Goal: Information Seeking & Learning: Compare options

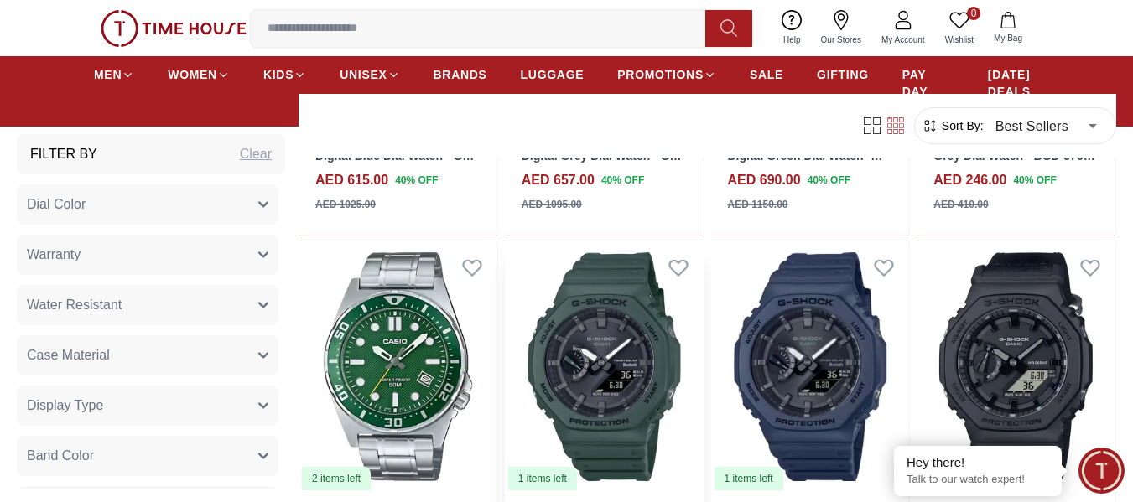
scroll to position [2096, 0]
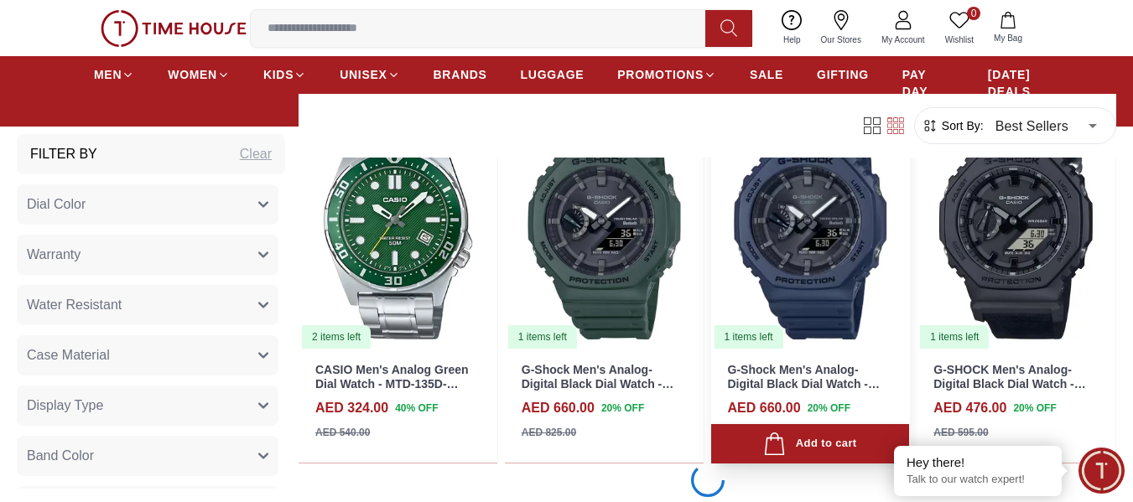
scroll to position [2347, 0]
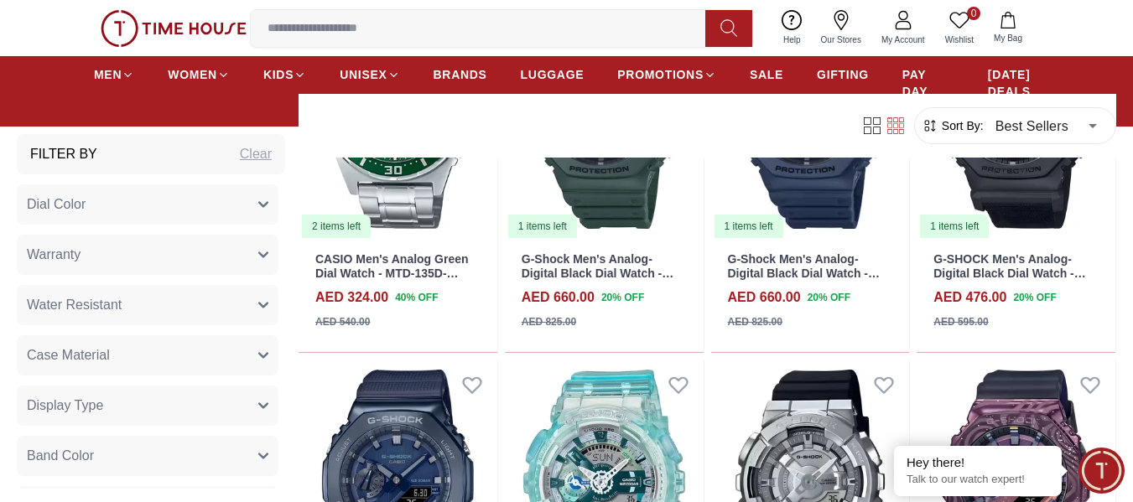
click at [969, 127] on span "Sort By:" at bounding box center [960, 125] width 45 height 17
click at [932, 130] on icon "button" at bounding box center [929, 126] width 11 height 11
click at [928, 121] on icon "button" at bounding box center [929, 125] width 17 height 17
click at [940, 130] on span "Sort By:" at bounding box center [960, 125] width 45 height 17
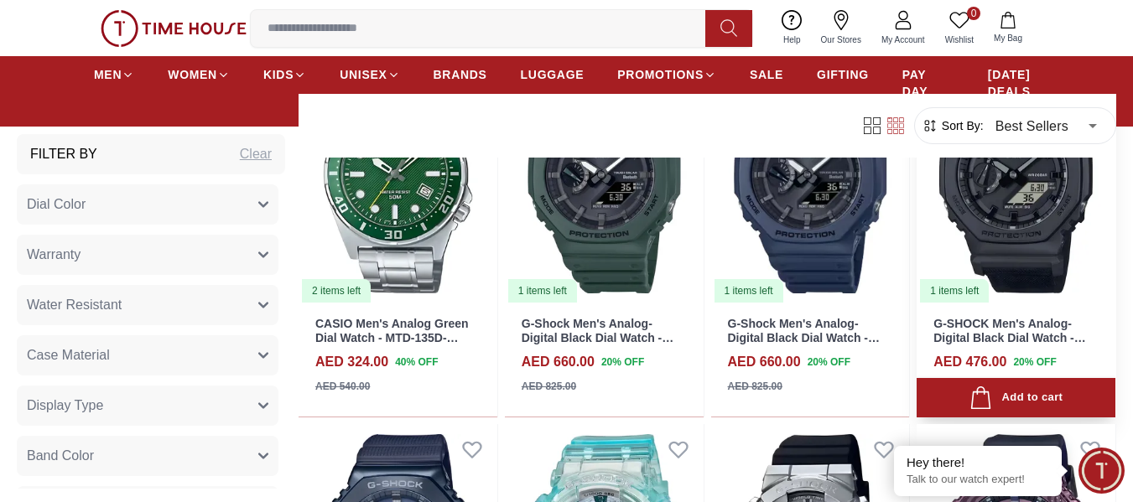
scroll to position [2012, 0]
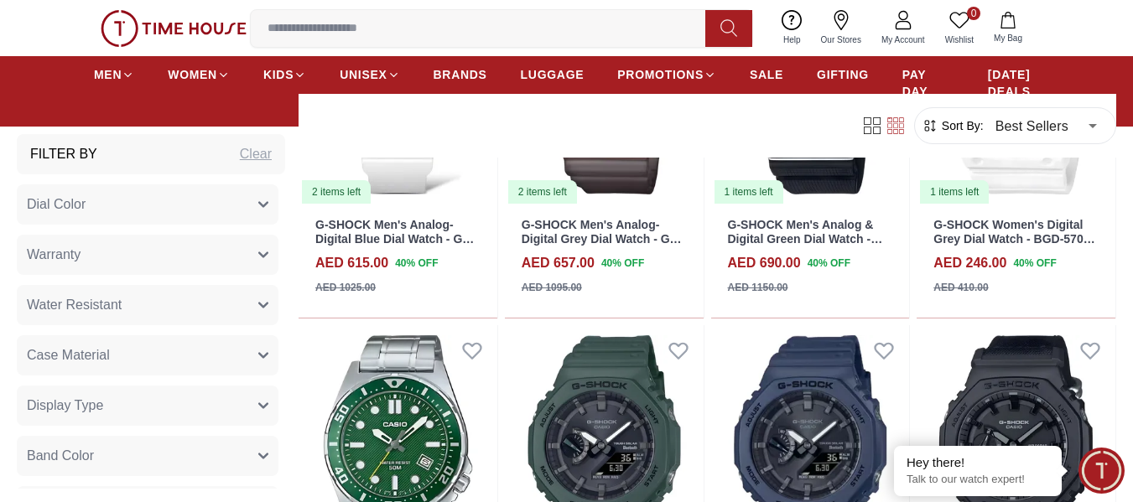
click at [927, 125] on icon "button" at bounding box center [929, 126] width 11 height 11
click at [1093, 127] on body "100% Genuine products with International Warranty Shop From [GEOGRAPHIC_DATA] |…" at bounding box center [566, 390] width 1133 height 4805
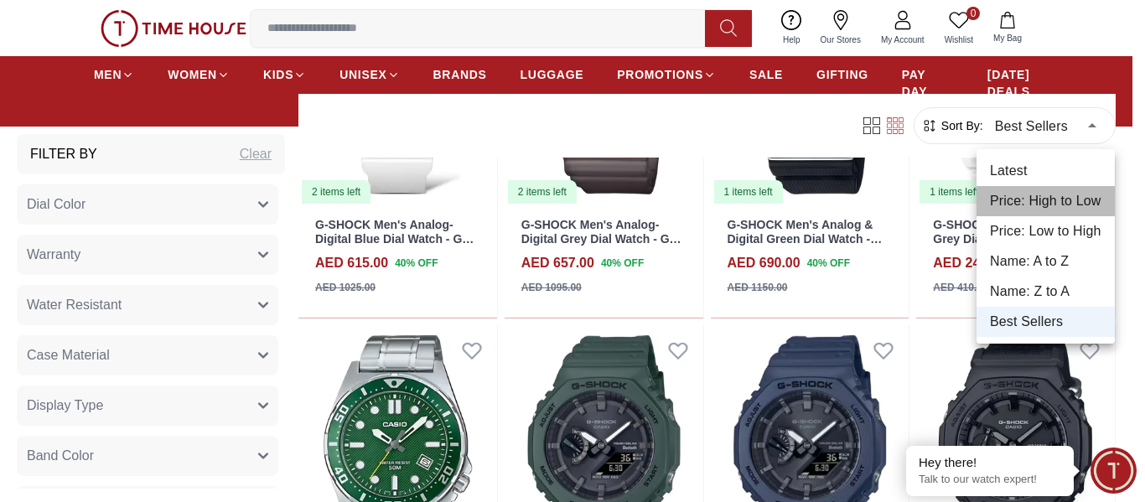
click at [1043, 199] on li "Price: High to Low" at bounding box center [1046, 201] width 138 height 30
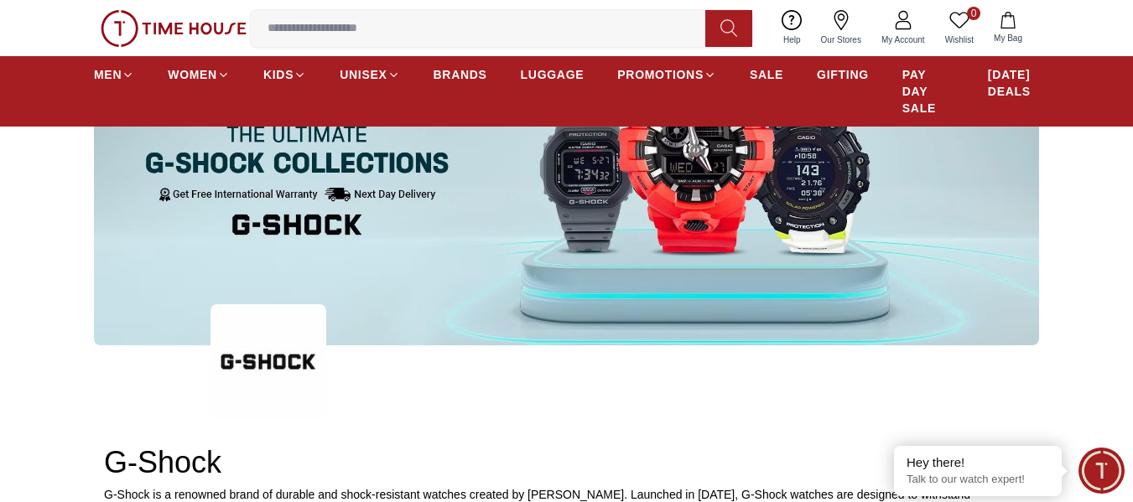
scroll to position [503, 0]
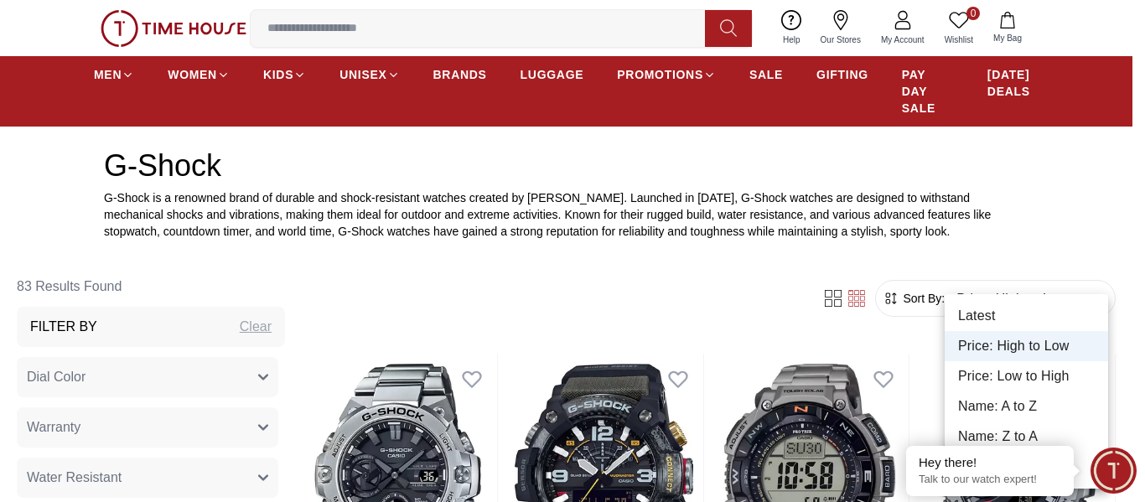
click at [1000, 380] on li "Price: Low to High" at bounding box center [1026, 376] width 163 height 30
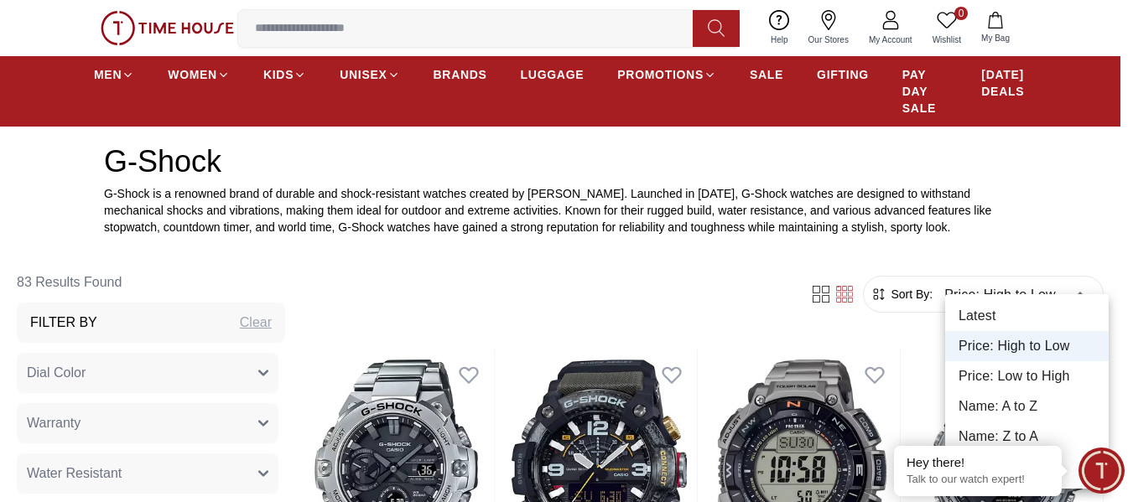
type input "*"
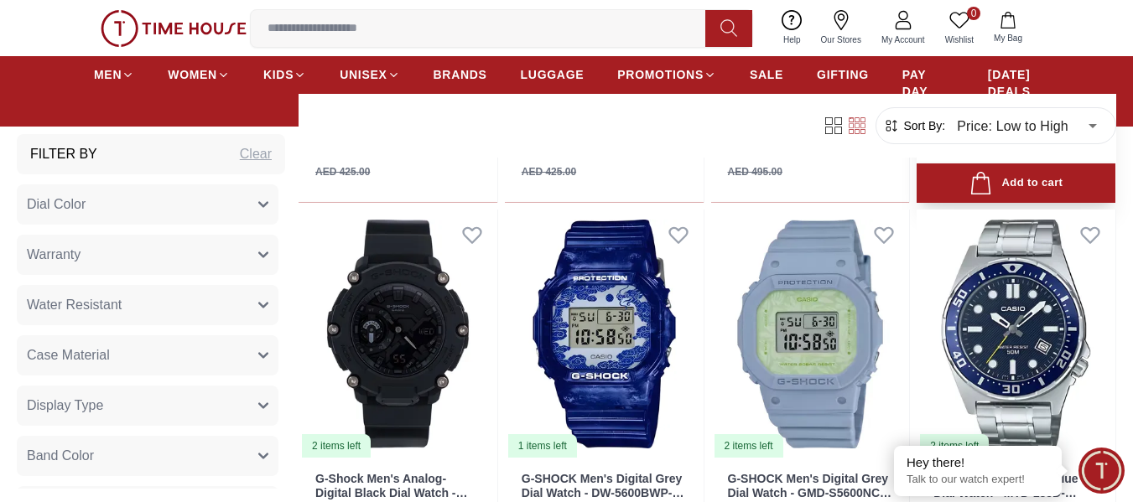
scroll to position [2180, 0]
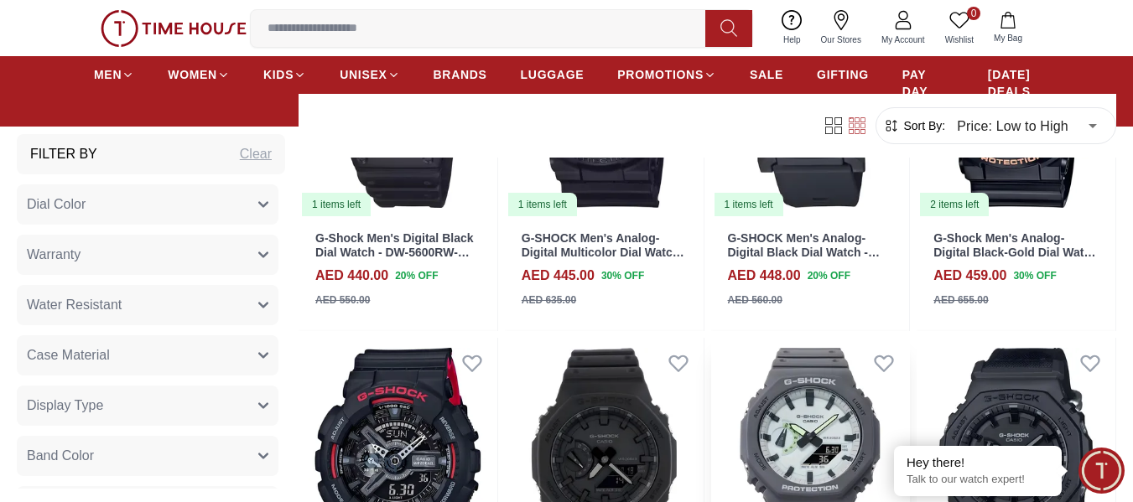
scroll to position [3856, 0]
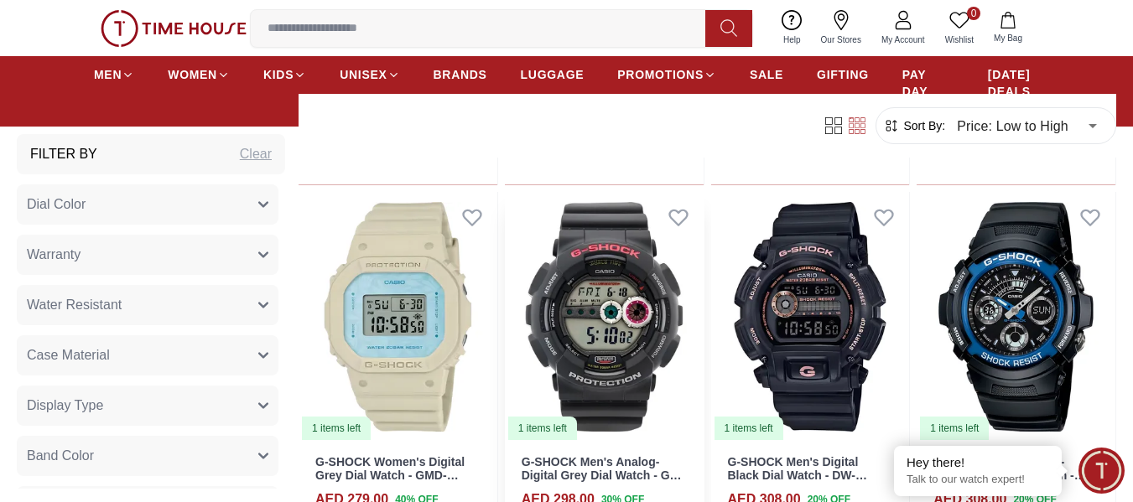
scroll to position [1006, 0]
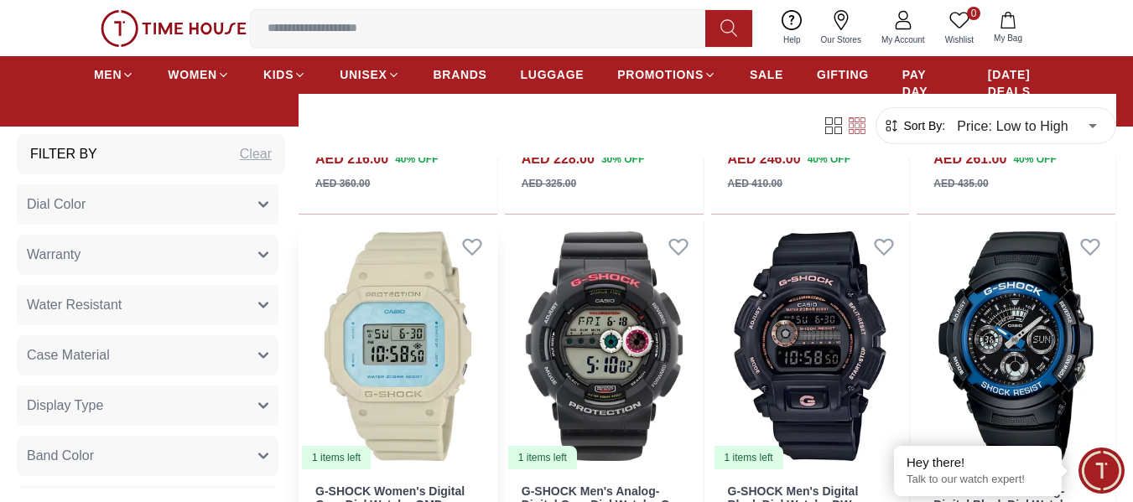
click at [426, 344] on img at bounding box center [397, 346] width 199 height 250
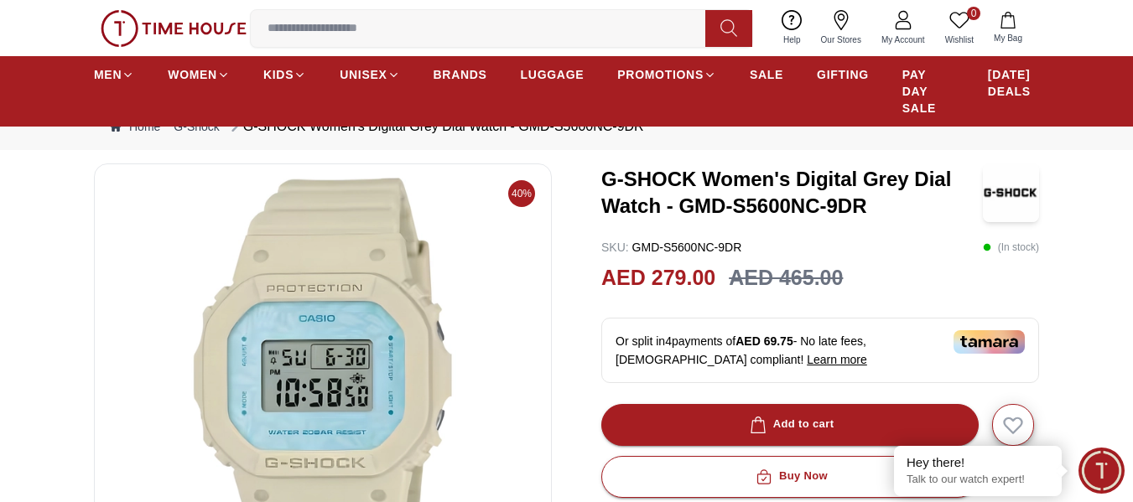
scroll to position [84, 0]
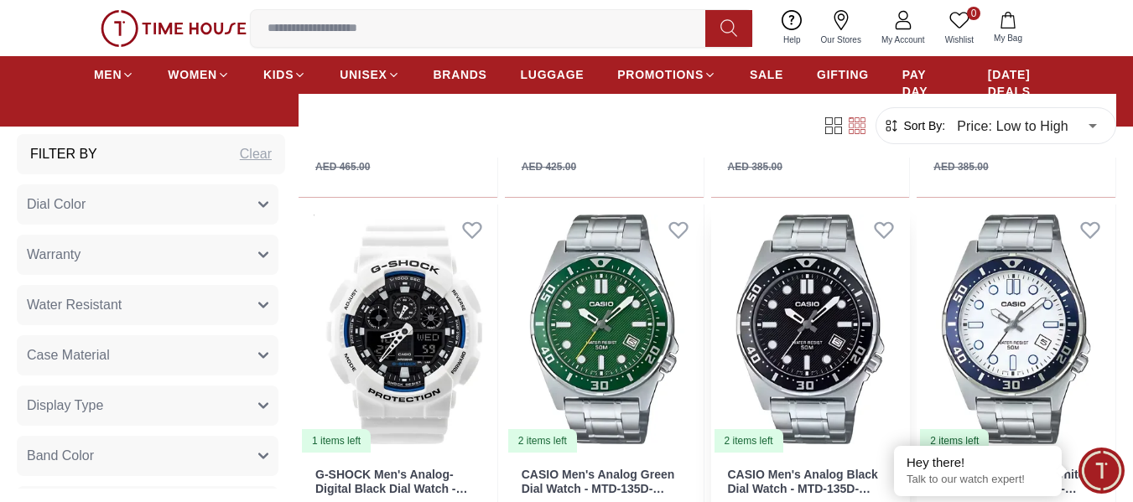
scroll to position [1425, 0]
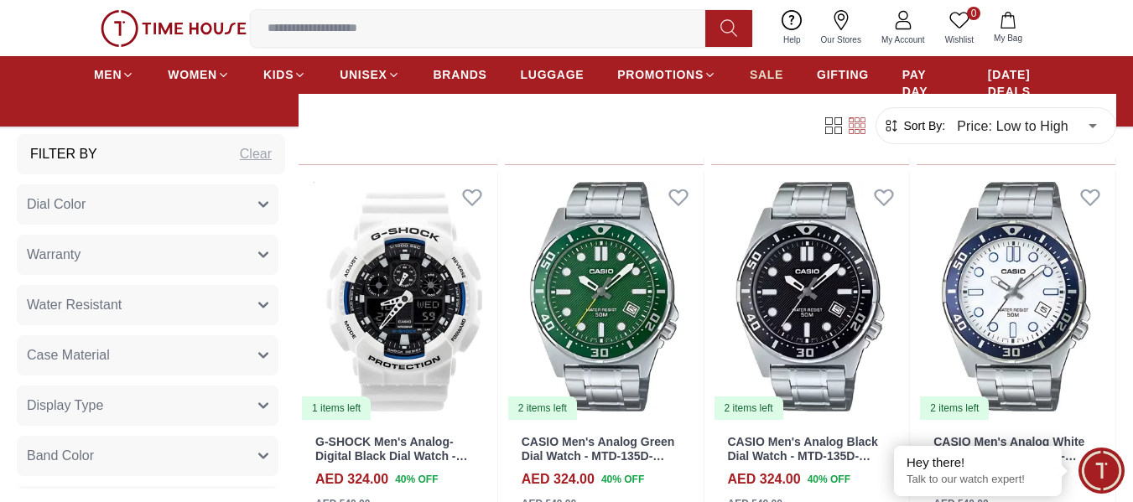
click at [770, 80] on span "SALE" at bounding box center [766, 74] width 34 height 17
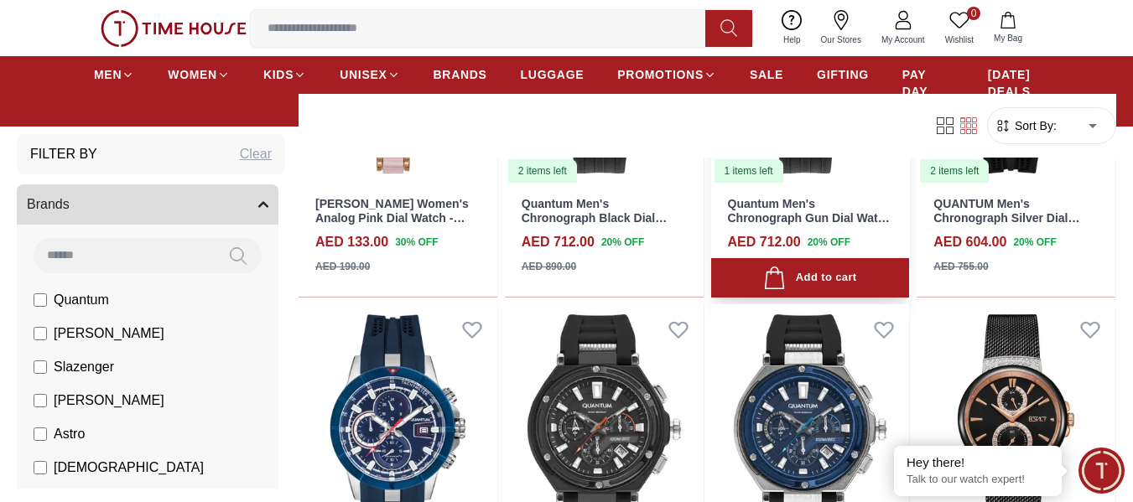
scroll to position [1844, 0]
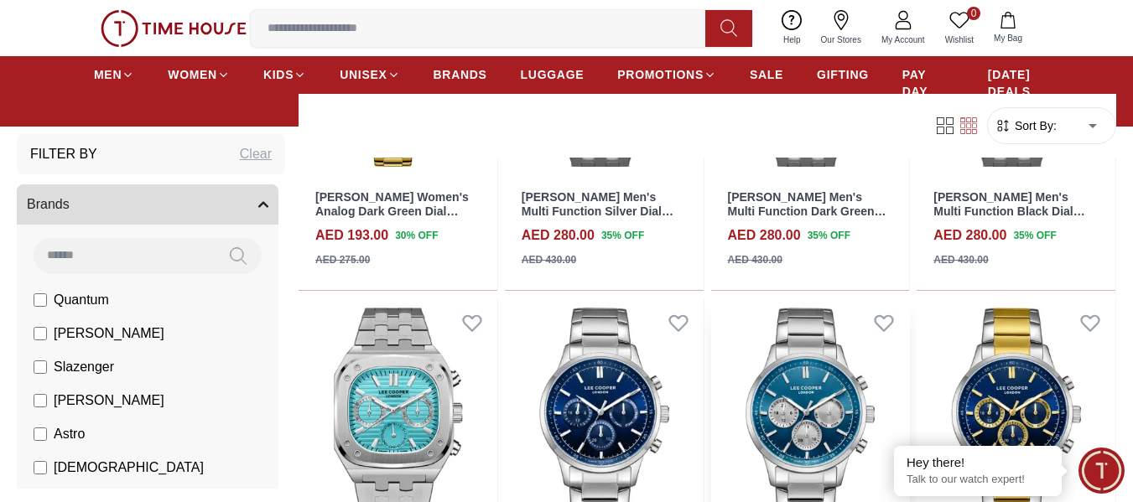
scroll to position [3353, 0]
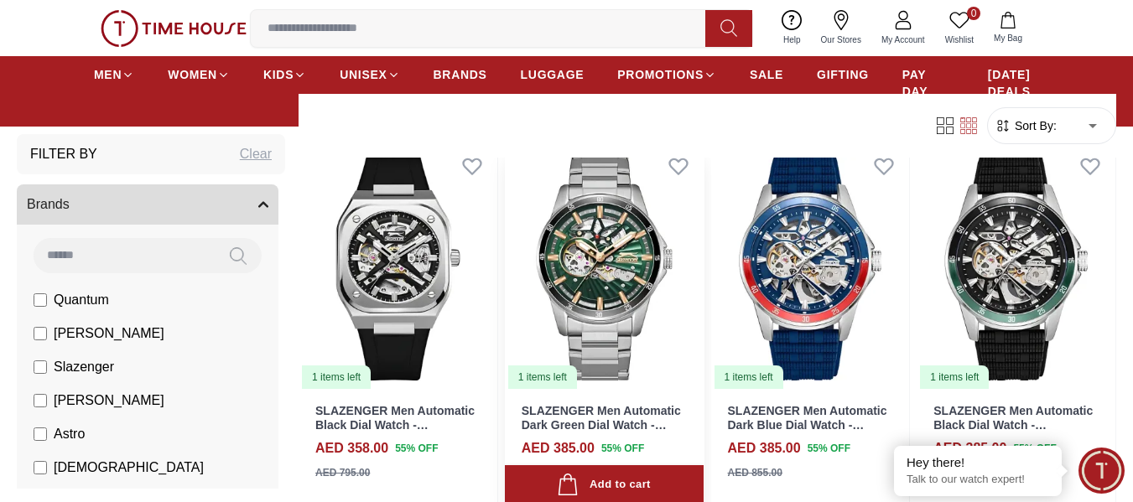
scroll to position [4611, 0]
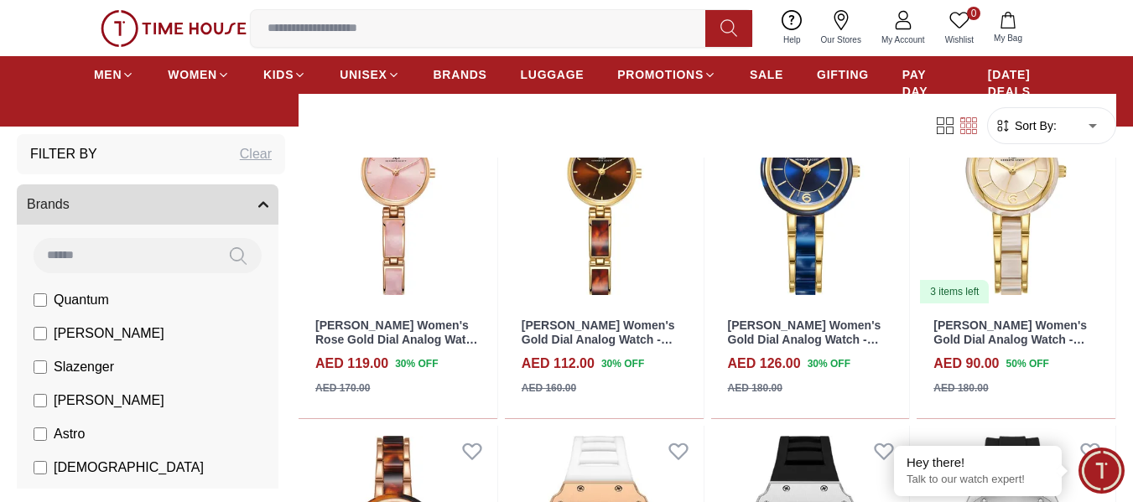
scroll to position [7461, 0]
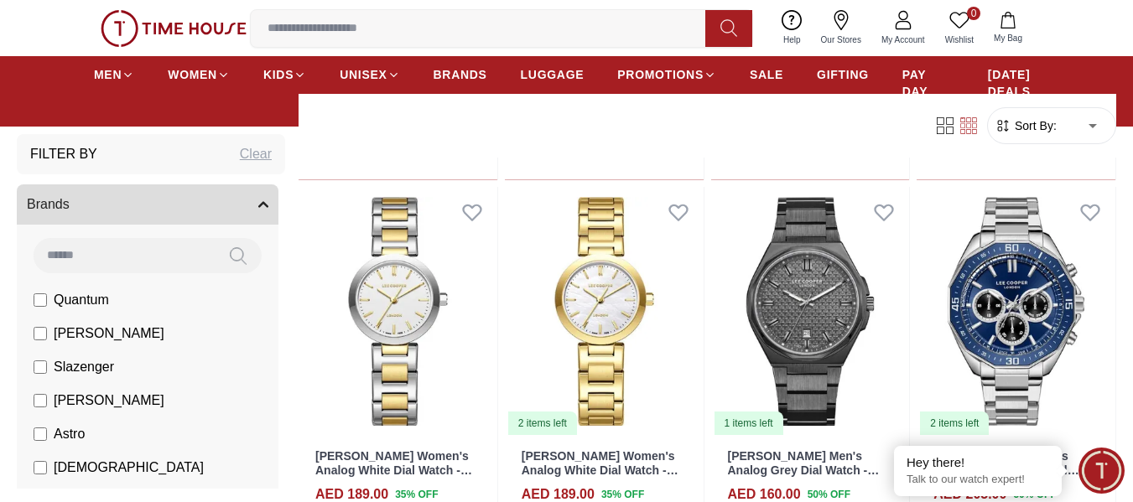
scroll to position [8635, 0]
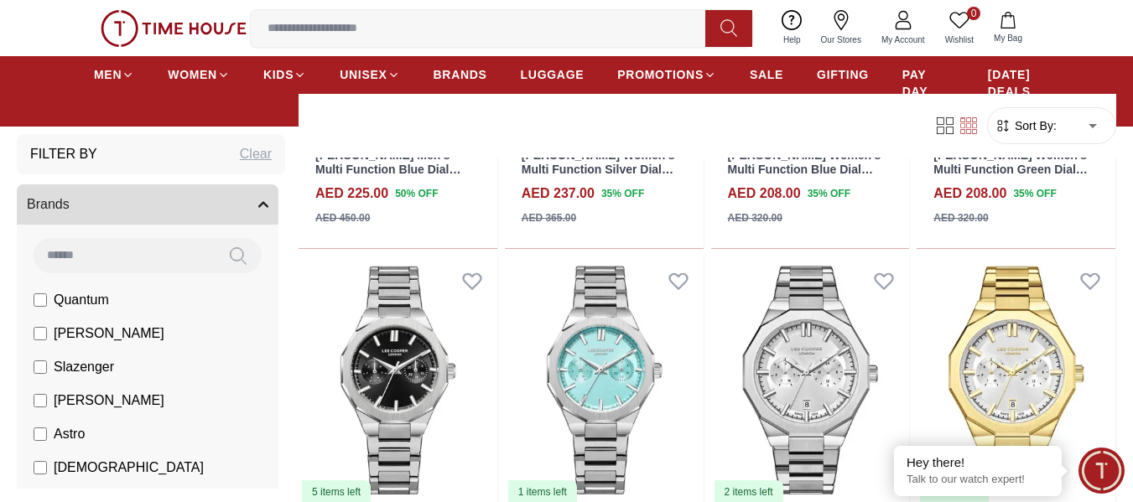
scroll to position [9641, 0]
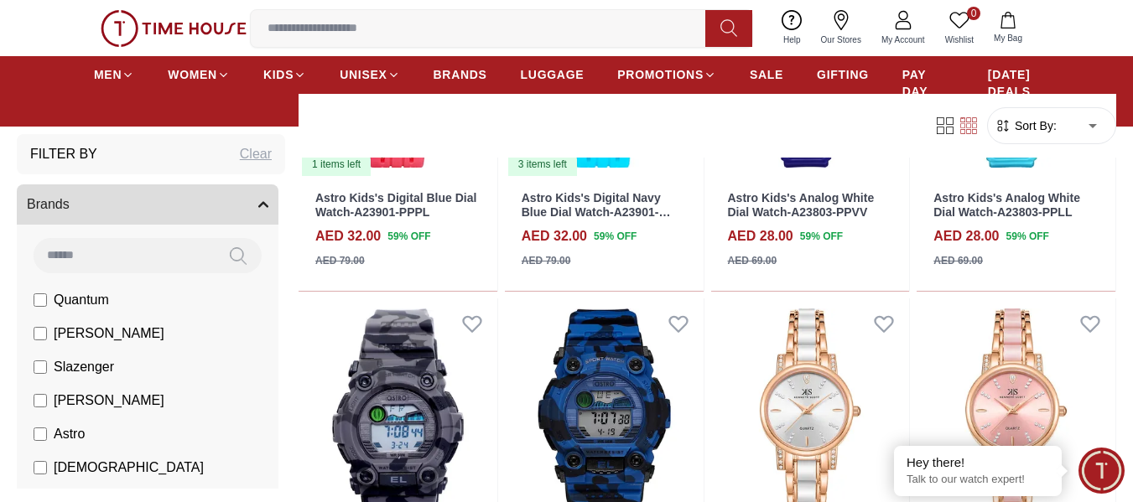
scroll to position [13078, 0]
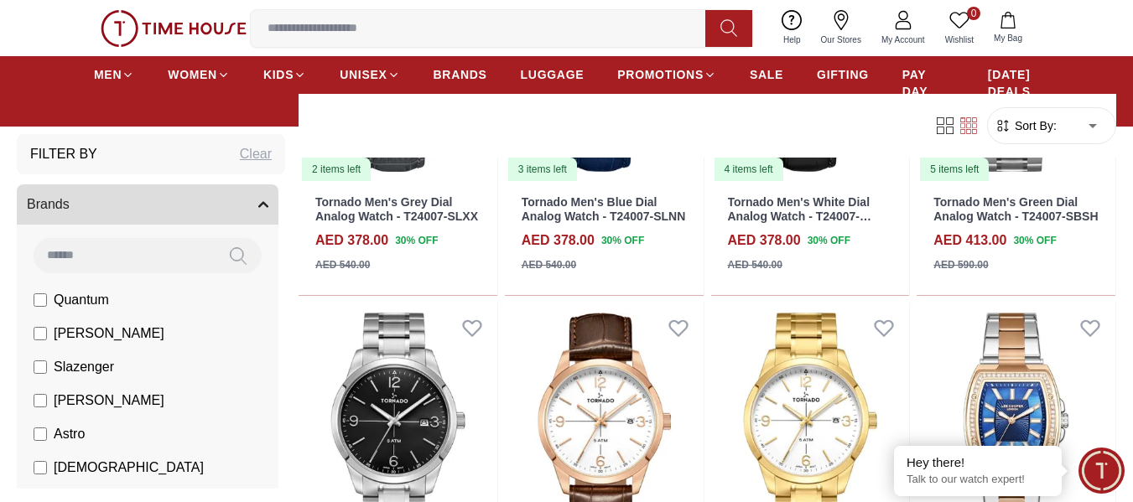
scroll to position [14503, 0]
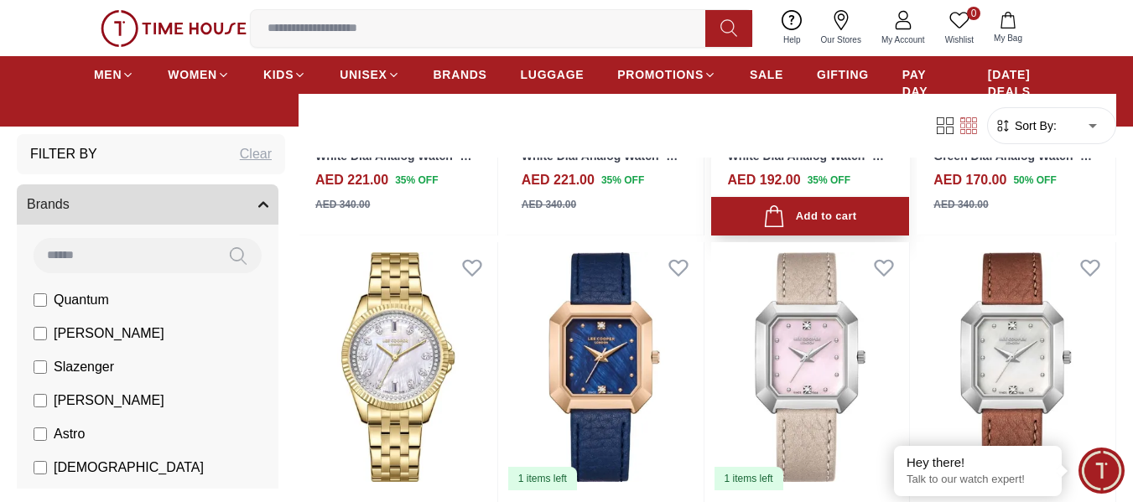
scroll to position [16012, 0]
